Goal: Task Accomplishment & Management: Complete application form

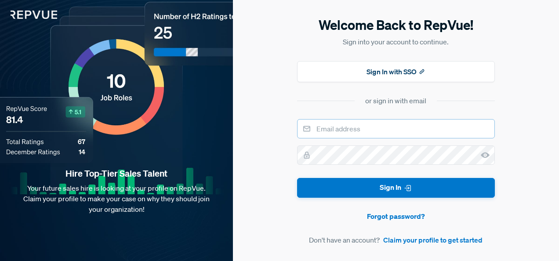
click at [349, 132] on input "email" at bounding box center [396, 128] width 198 height 19
type input "[PERSON_NAME][EMAIL_ADDRESS][DOMAIN_NAME]"
click at [257, 146] on div "Welcome Back to RepVue! Sign into your account to continue. Sign In with SSO or…" at bounding box center [396, 130] width 326 height 261
click at [488, 153] on icon at bounding box center [485, 155] width 9 height 9
click at [297, 178] on button "Sign In" at bounding box center [396, 188] width 198 height 20
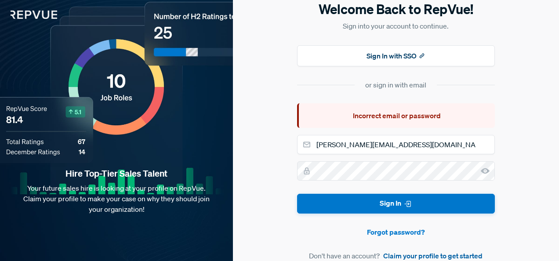
click at [416, 255] on link "Claim your profile to get started" at bounding box center [432, 255] width 99 height 11
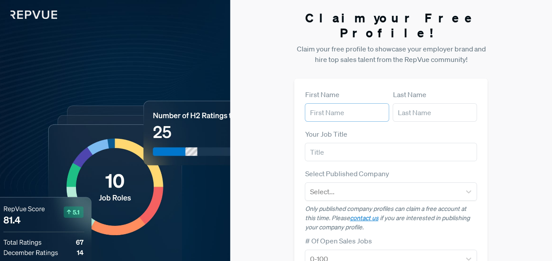
click at [333, 103] on input "text" at bounding box center [347, 112] width 84 height 18
type input "[PERSON_NAME]"
type input "Prodrick"
type input "Sage"
type input "[PERSON_NAME][EMAIL_ADDRESS][DOMAIN_NAME]"
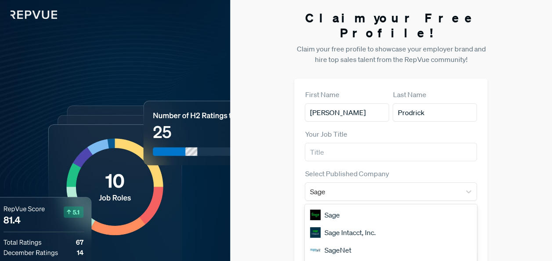
click at [329, 206] on div "Sage" at bounding box center [391, 215] width 172 height 18
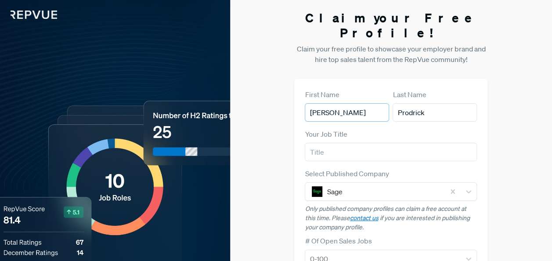
drag, startPoint x: 332, startPoint y: 95, endPoint x: 373, endPoint y: 96, distance: 40.4
click at [373, 103] on input "[PERSON_NAME]" at bounding box center [347, 112] width 84 height 18
type input "[PERSON_NAME]"
click at [291, 238] on div "Claim your Free Profile! Claim your free profile to showcase your employer bran…" at bounding box center [391, 231] width 322 height 462
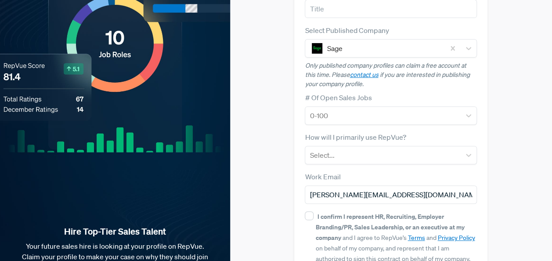
scroll to position [185, 0]
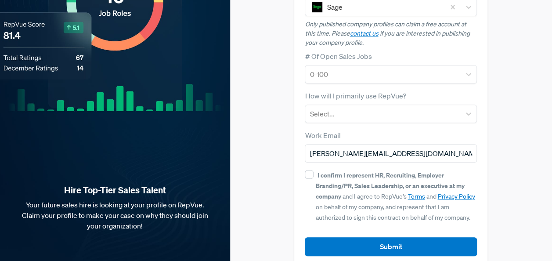
click at [313, 170] on div "I confirm I represent HR, Recruiting, Employer Branding/PR, Sales Leadership, o…" at bounding box center [391, 196] width 172 height 53
click at [309, 170] on input "I confirm I represent HR, Recruiting, Employer Branding/PR, Sales Leadership, o…" at bounding box center [309, 174] width 9 height 9
checkbox input "true"
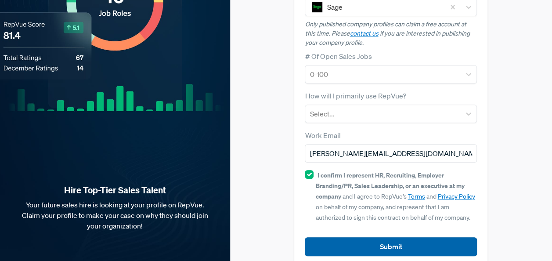
click at [371, 237] on button "Submit" at bounding box center [391, 246] width 172 height 19
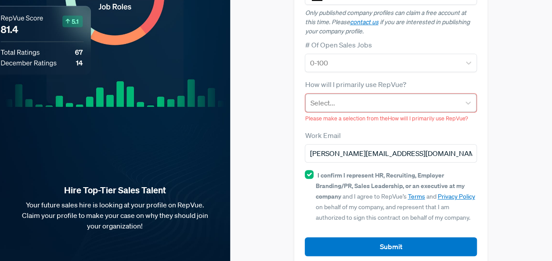
click at [344, 97] on div at bounding box center [383, 103] width 146 height 12
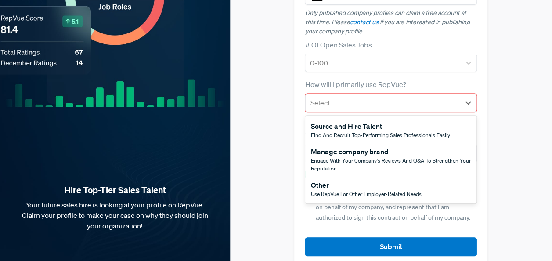
click at [347, 157] on span "Engage with your company's reviews and Q&A to strengthen your reputation" at bounding box center [391, 164] width 160 height 15
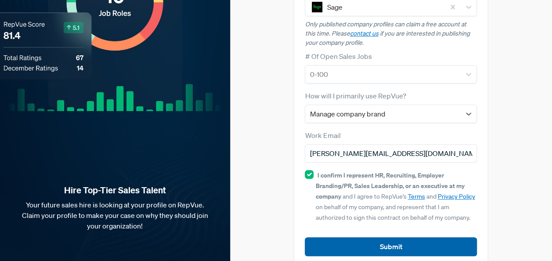
click at [347, 237] on button "Submit" at bounding box center [391, 246] width 172 height 19
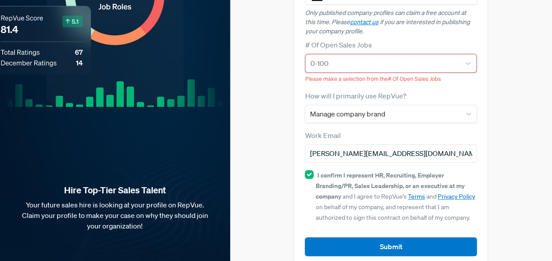
click at [334, 57] on div at bounding box center [383, 63] width 146 height 12
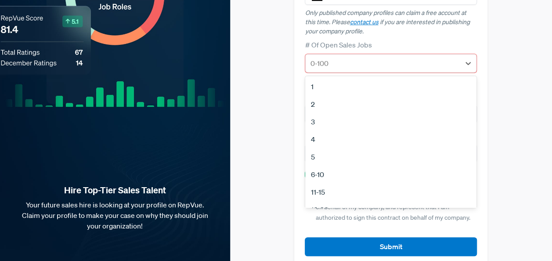
scroll to position [83, 0]
click at [331, 83] on div "6-10" at bounding box center [390, 92] width 171 height 18
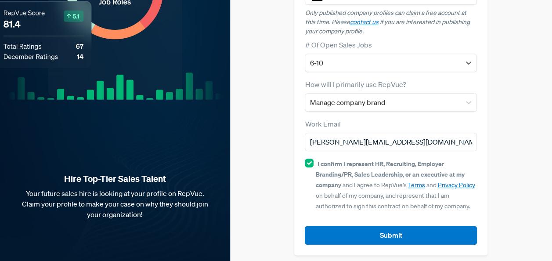
scroll to position [185, 0]
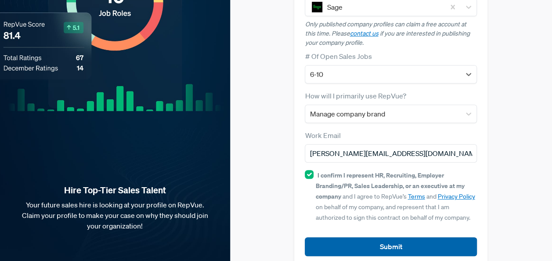
click at [367, 237] on button "Submit" at bounding box center [391, 246] width 172 height 19
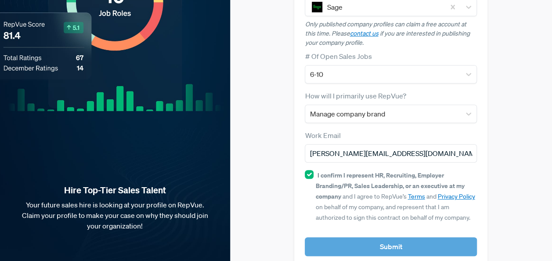
scroll to position [195, 0]
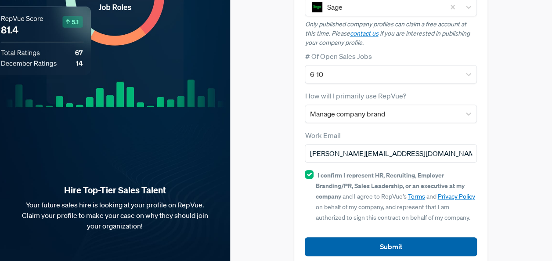
click at [347, 237] on button "Submit" at bounding box center [391, 246] width 172 height 19
click at [423, 237] on button "Submit" at bounding box center [391, 246] width 172 height 19
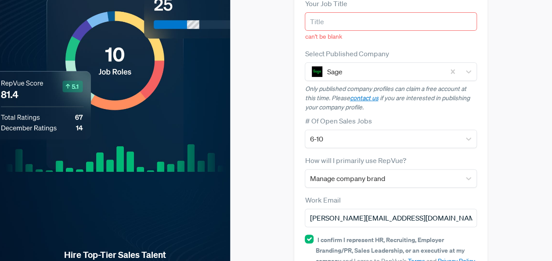
scroll to position [63, 0]
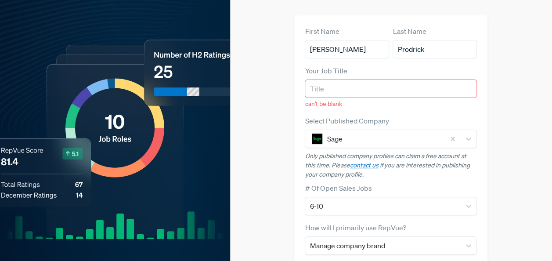
click at [344, 65] on label "Your Job Title" at bounding box center [326, 70] width 42 height 11
drag, startPoint x: 343, startPoint y: 66, endPoint x: 353, endPoint y: 73, distance: 12.3
click at [343, 80] on input "text" at bounding box center [391, 89] width 172 height 18
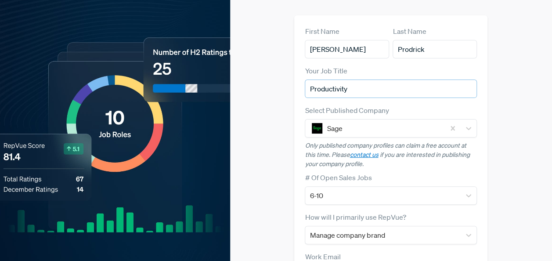
type input "Productivity"
click at [503, 114] on div "Claim your Free Profile! Claim your free profile to showcase your employer bran…" at bounding box center [391, 168] width 322 height 462
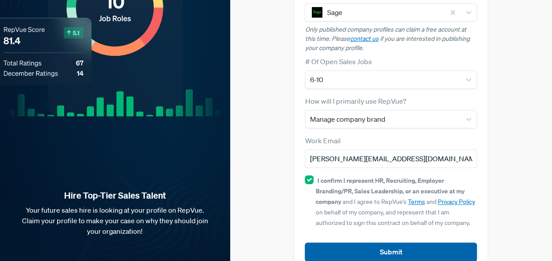
scroll to position [185, 0]
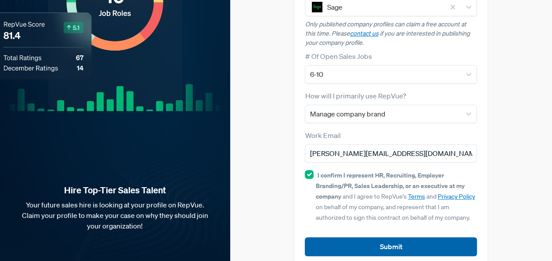
click at [380, 237] on button "Submit" at bounding box center [391, 246] width 172 height 19
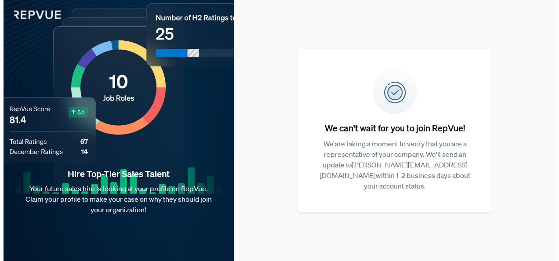
scroll to position [0, 0]
